Goal: Information Seeking & Learning: Learn about a topic

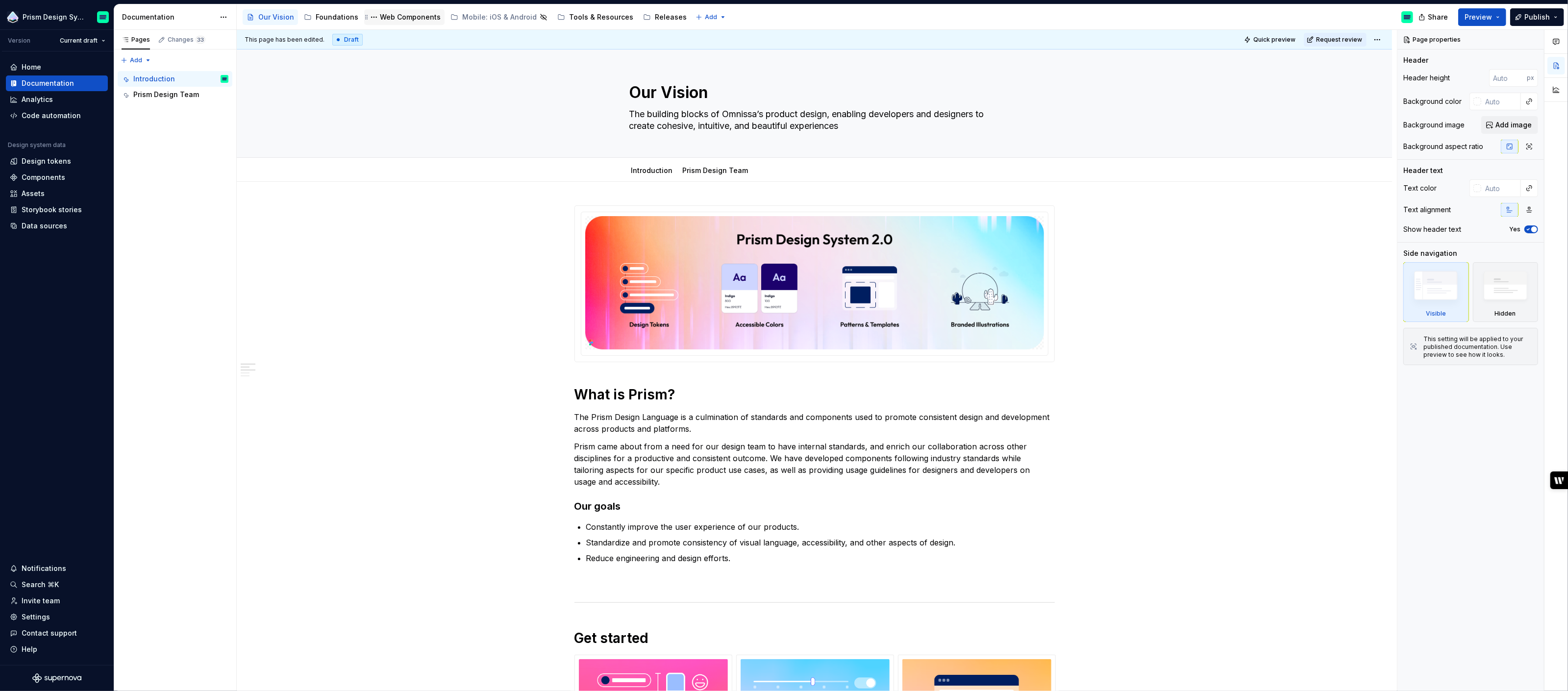
click at [414, 17] on div "Web Components" at bounding box center [410, 17] width 61 height 9
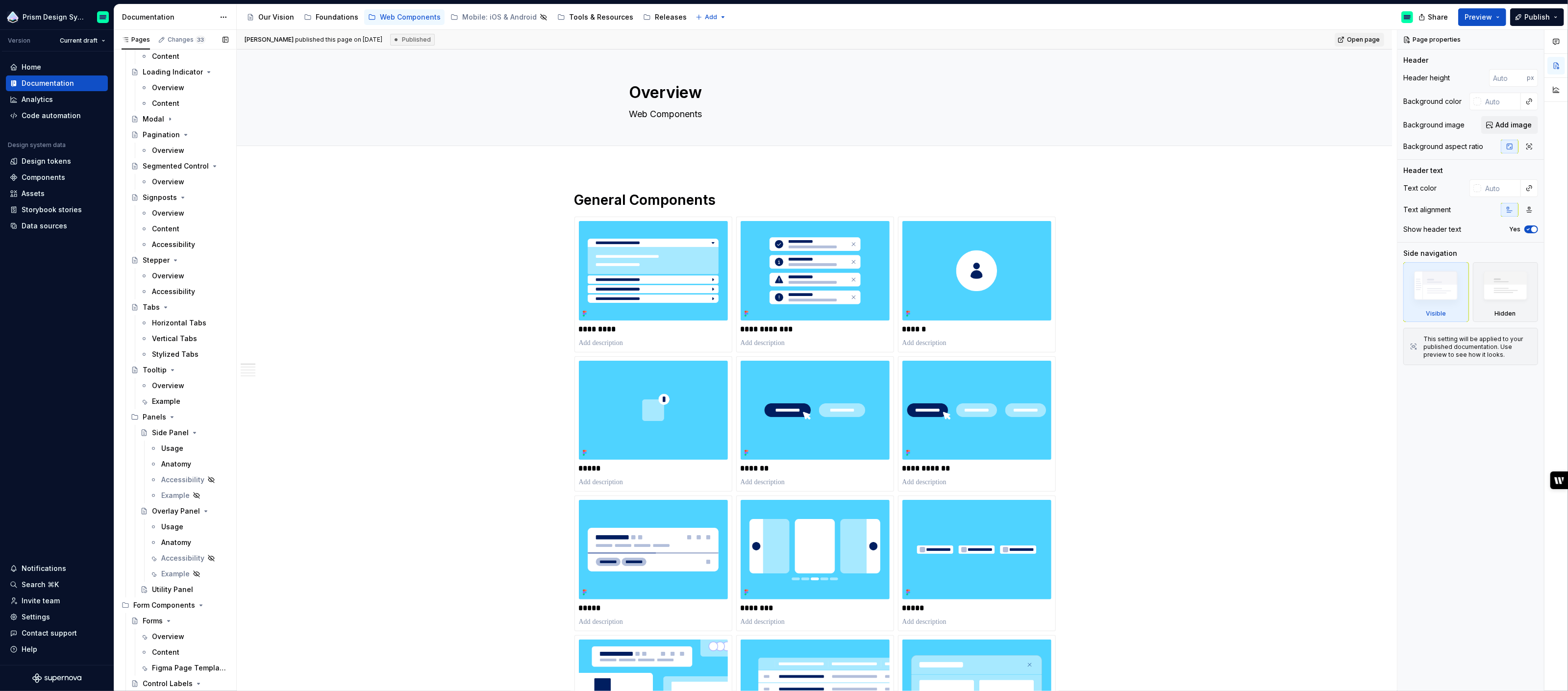
scroll to position [667, 0]
click at [170, 416] on div "Side Panel" at bounding box center [170, 415] width 37 height 9
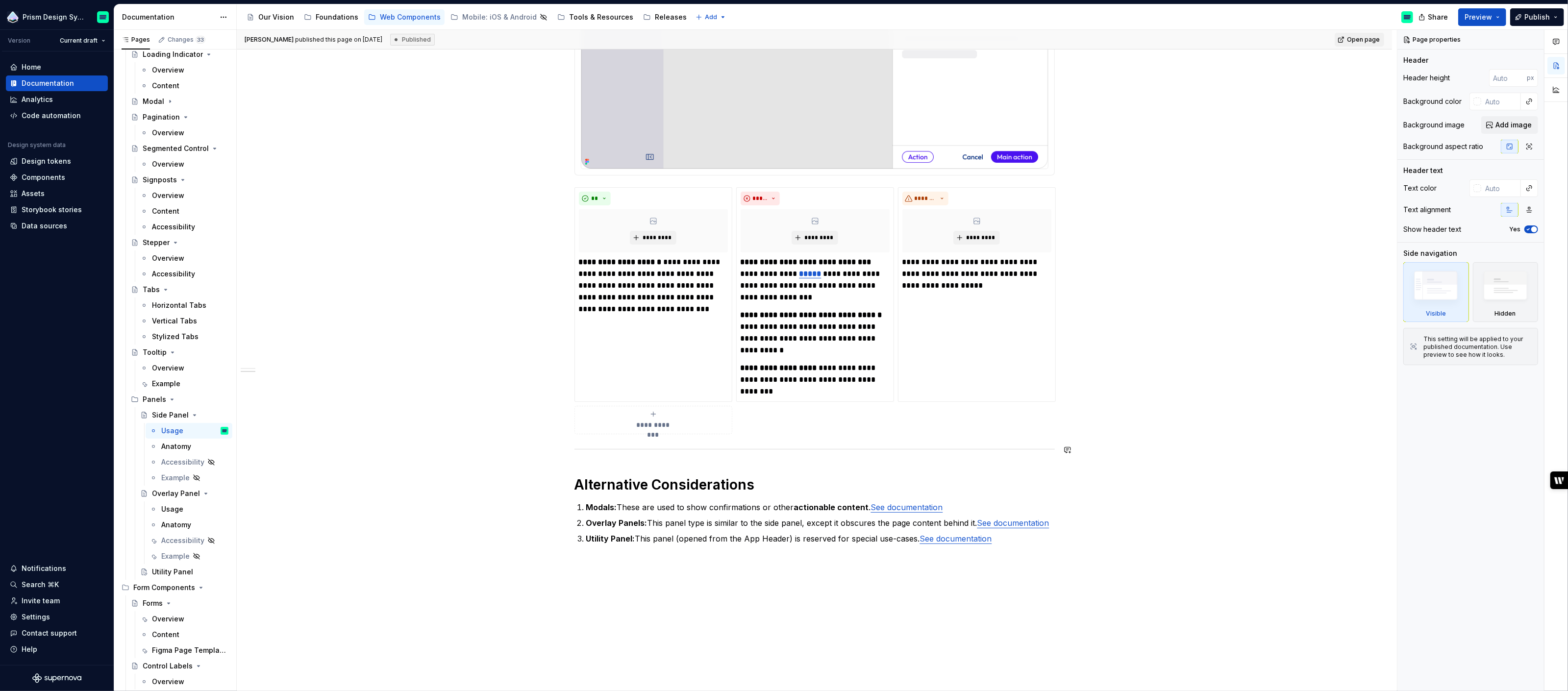
scroll to position [569, 0]
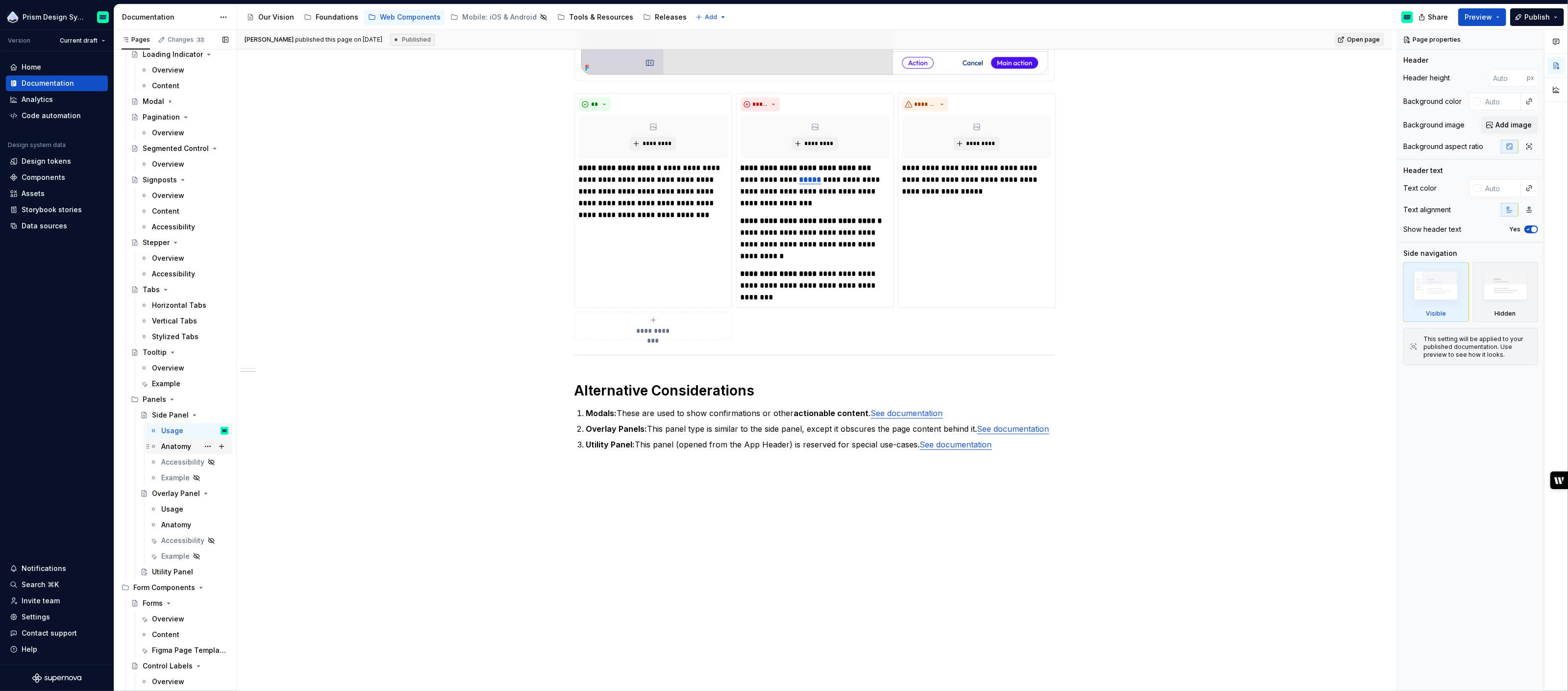
click at [174, 448] on div "Anatomy" at bounding box center [176, 446] width 30 height 9
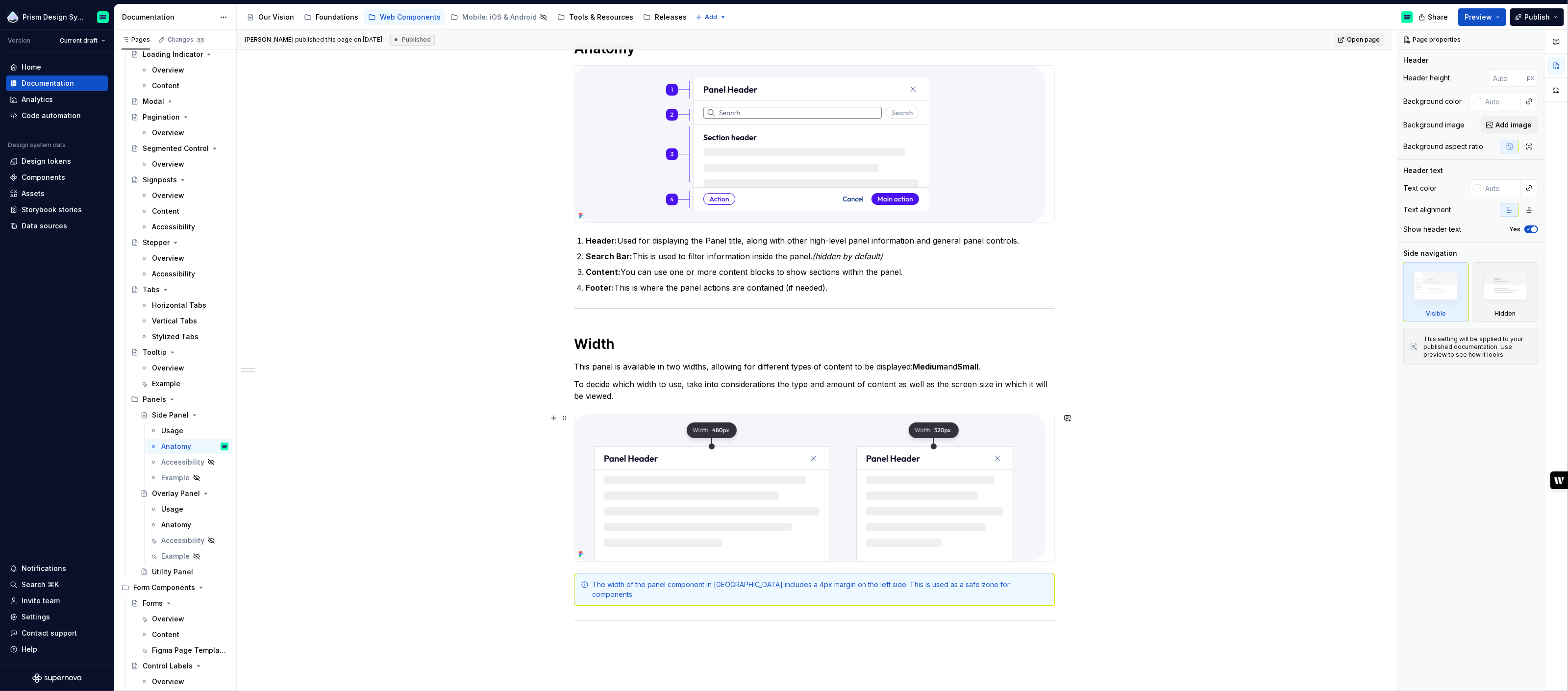
scroll to position [185, 0]
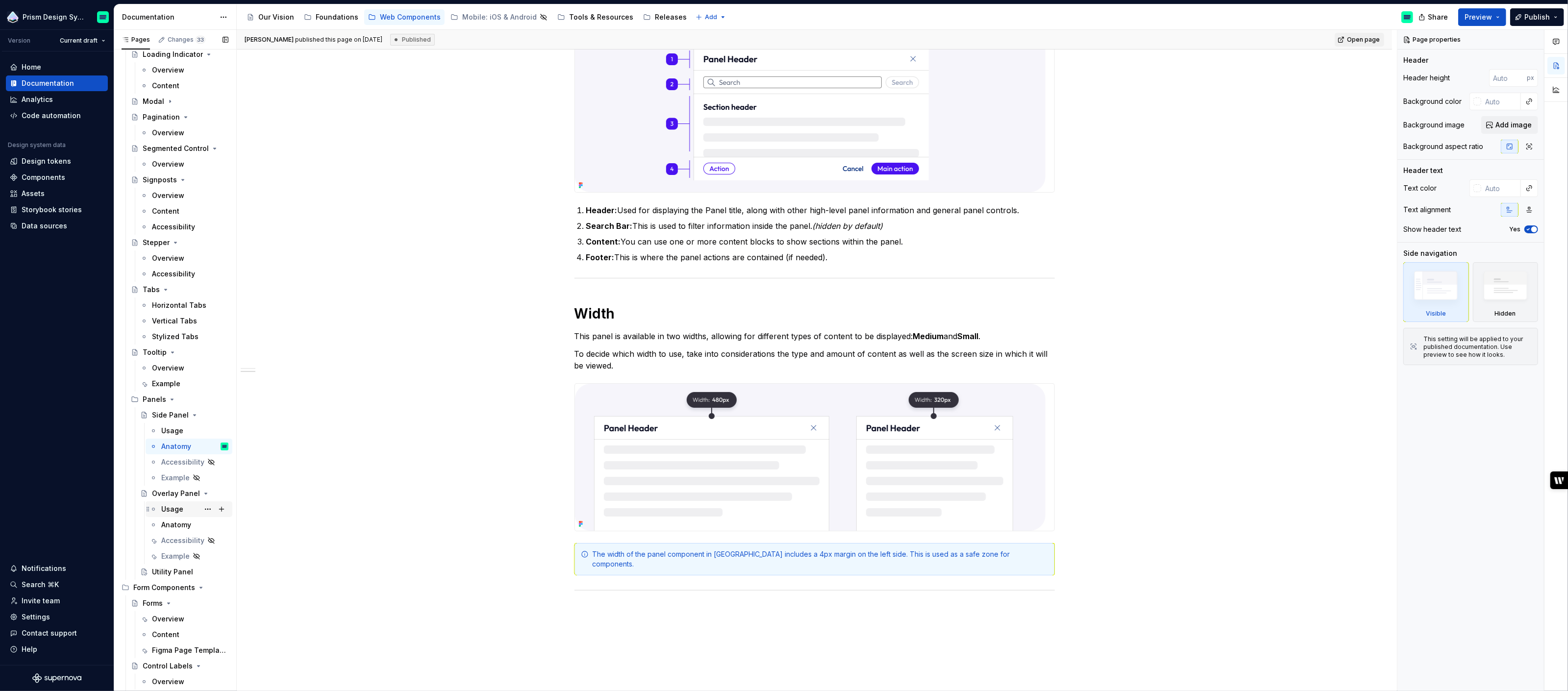
click at [172, 510] on div "Usage" at bounding box center [172, 509] width 22 height 9
click at [166, 523] on div "Anatomy" at bounding box center [176, 525] width 30 height 9
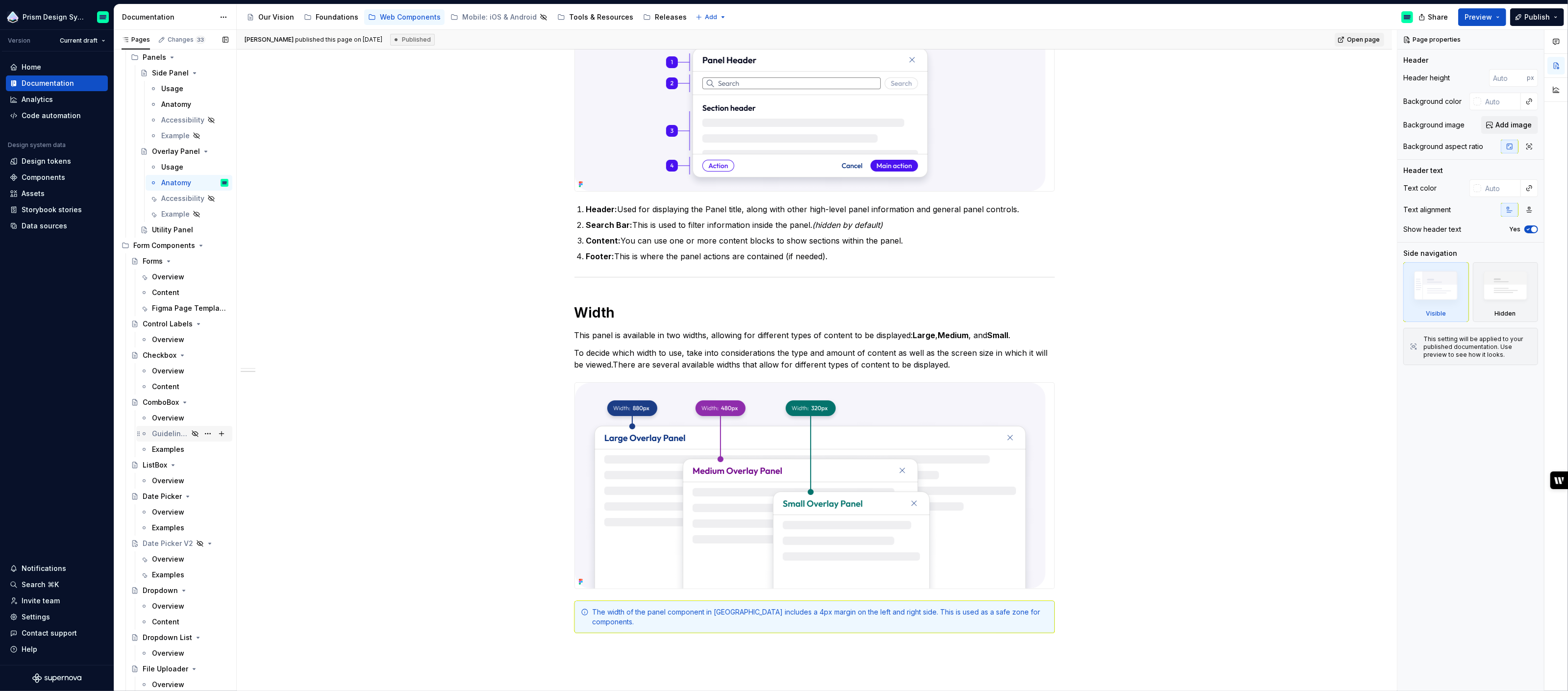
scroll to position [1028, 0]
click at [163, 495] on div "Overview" at bounding box center [168, 494] width 32 height 9
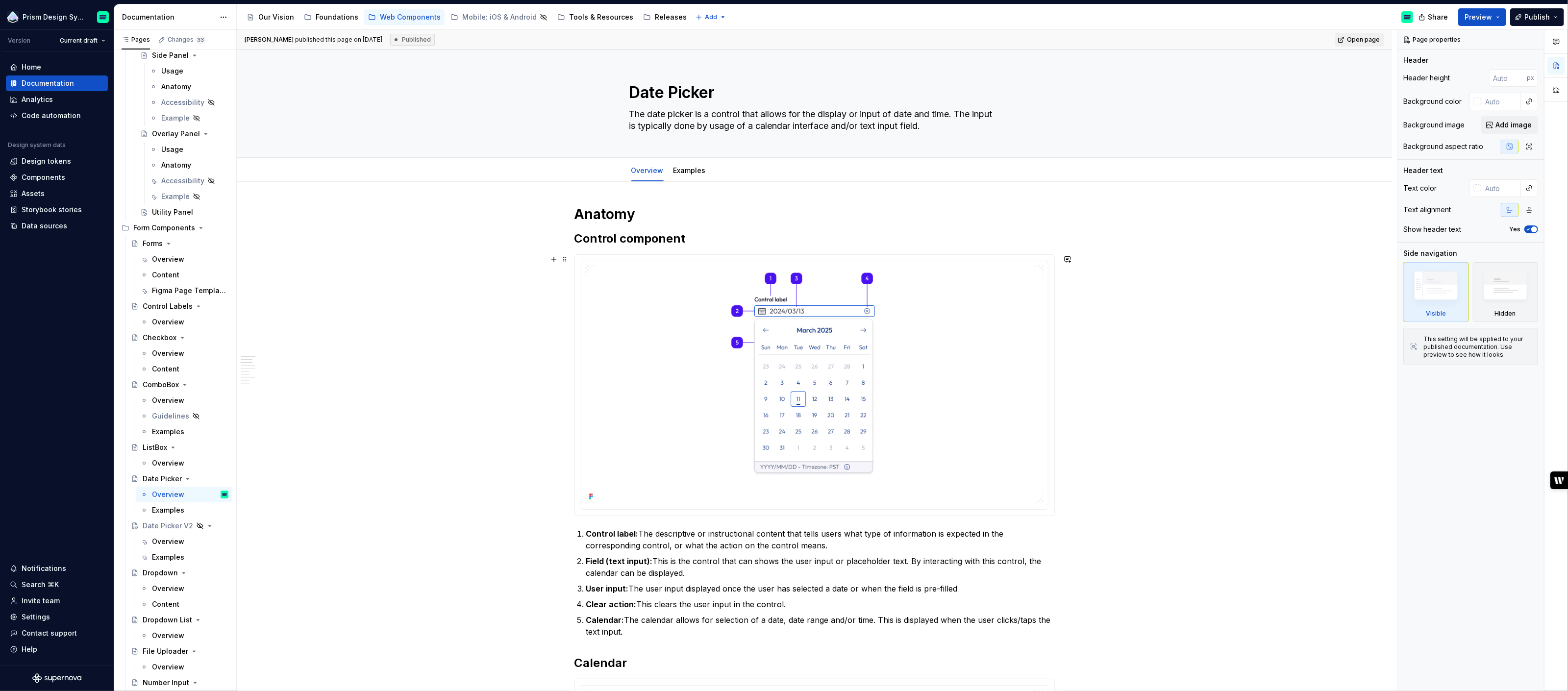
type textarea "*"
